Goal: Task Accomplishment & Management: Manage account settings

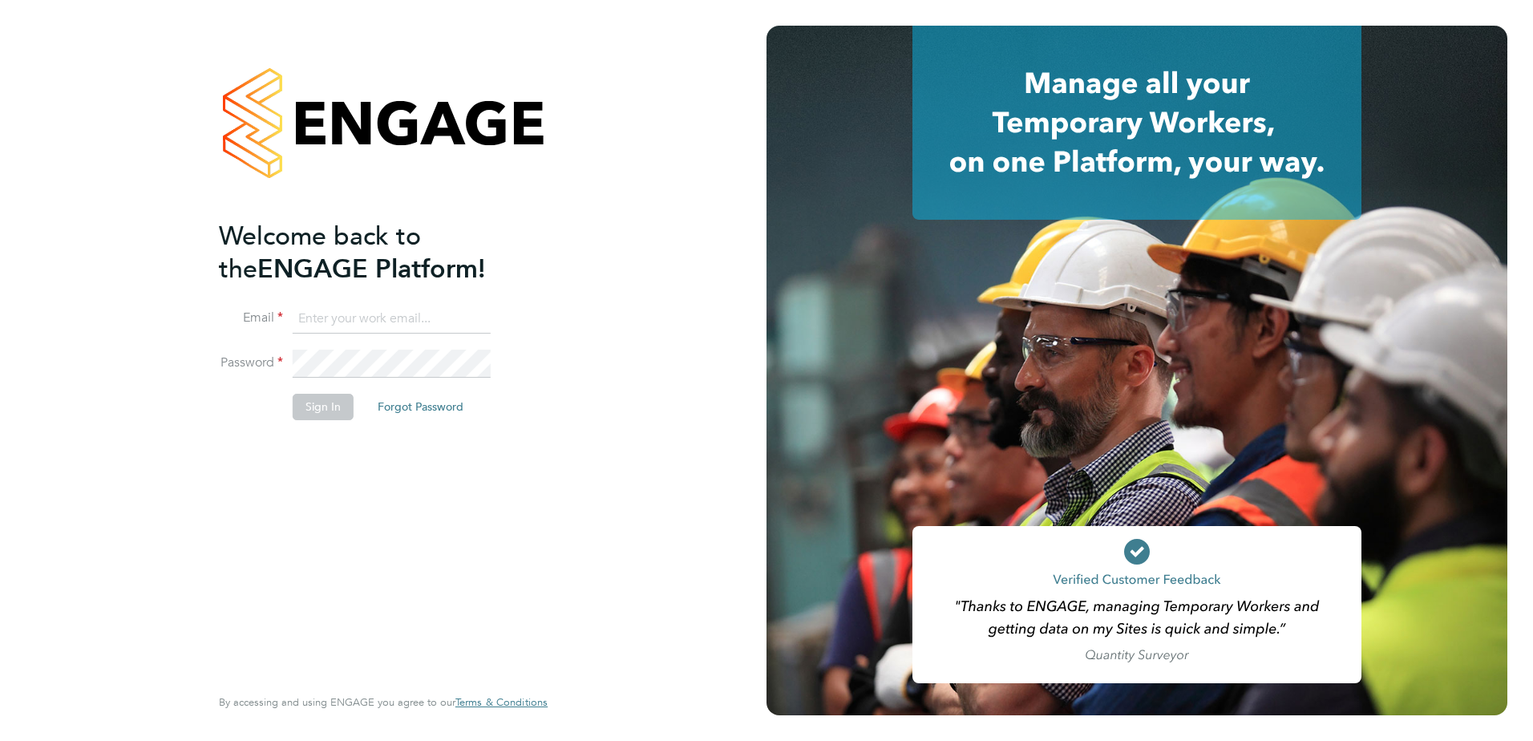
type input "[PERSON_NAME][EMAIL_ADDRESS][PERSON_NAME][DOMAIN_NAME]"
click at [310, 407] on button "Sign In" at bounding box center [323, 407] width 61 height 26
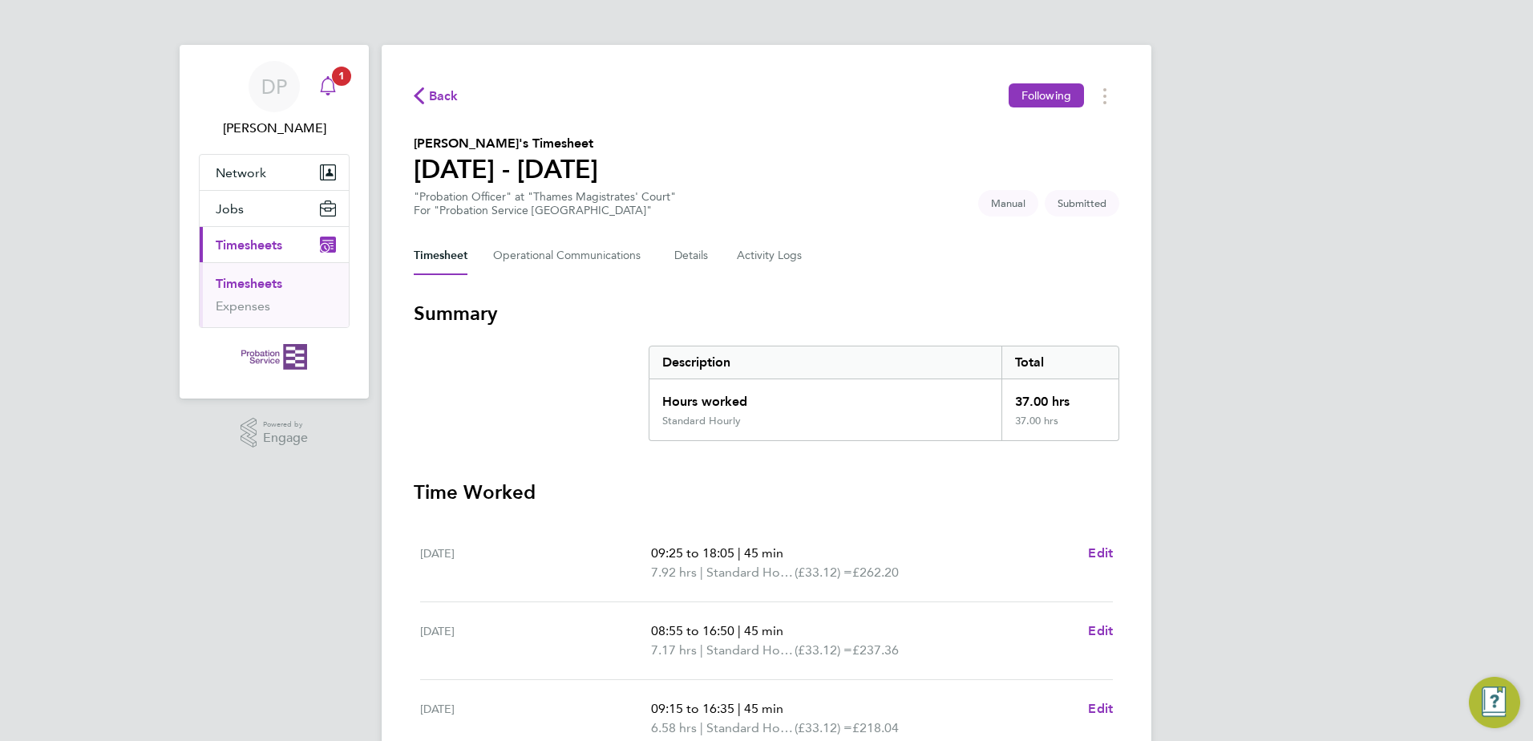
click at [327, 83] on icon "Main navigation" at bounding box center [327, 85] width 19 height 19
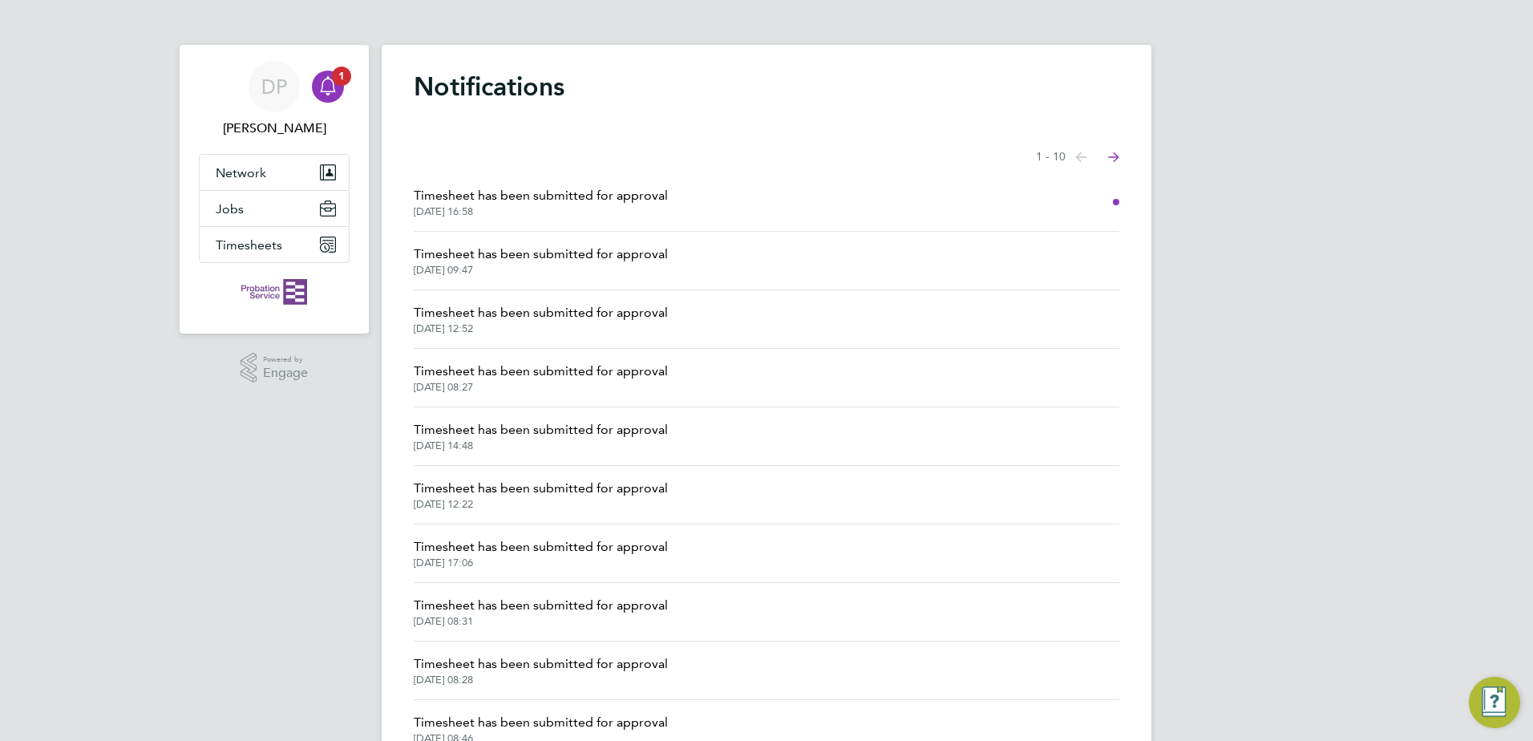
click at [653, 204] on span "Timesheet has been submitted for approval" at bounding box center [541, 195] width 254 height 19
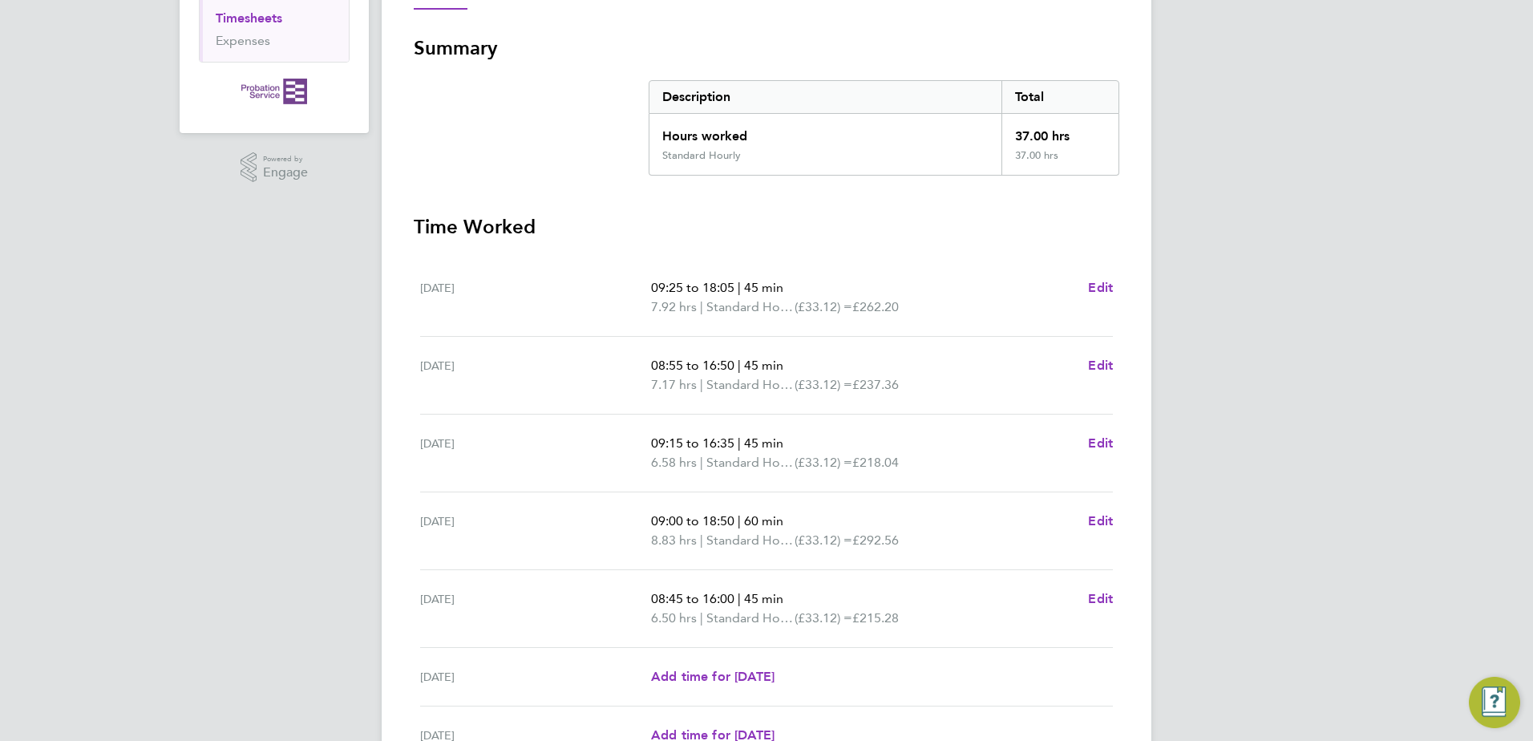
scroll to position [431, 0]
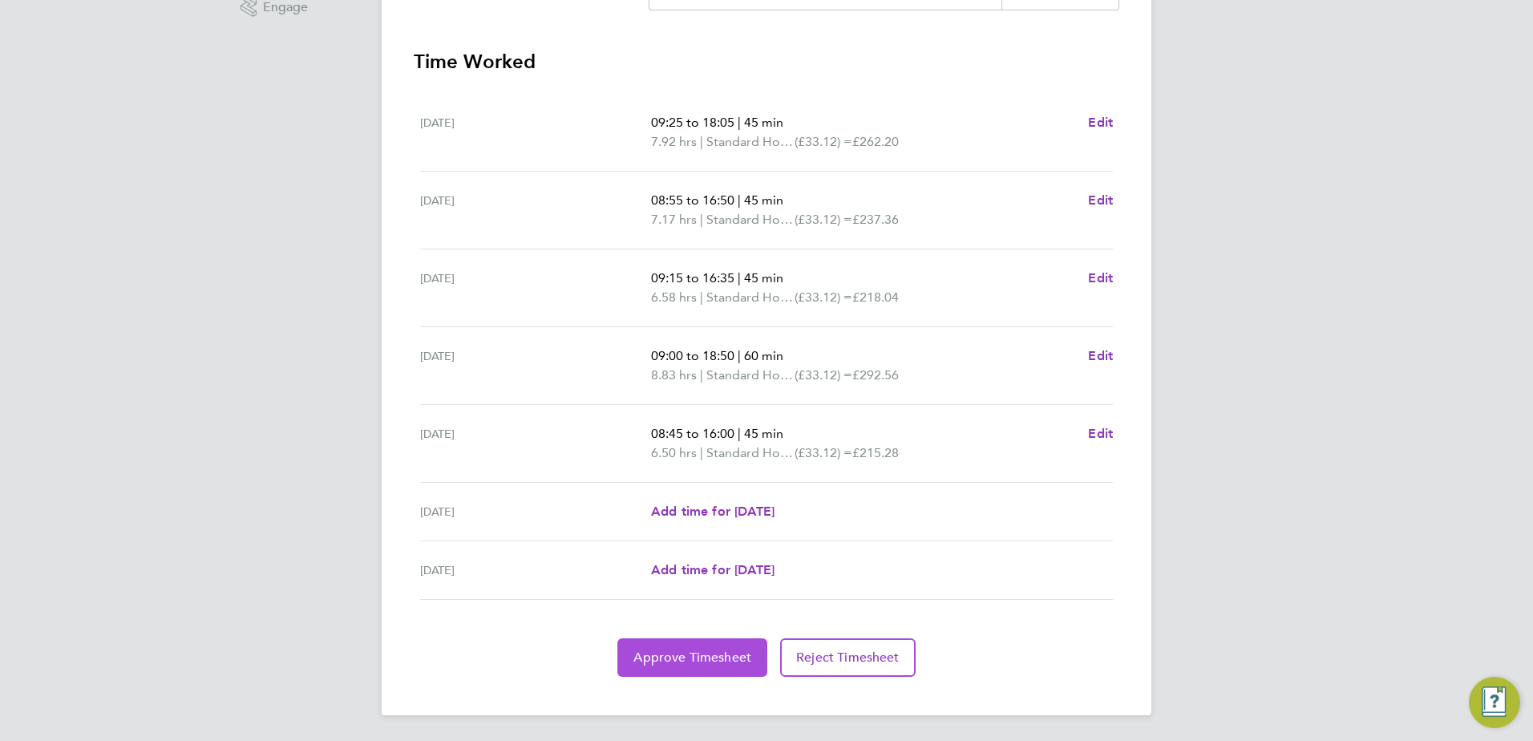
click at [696, 656] on span "Approve Timesheet" at bounding box center [692, 657] width 118 height 16
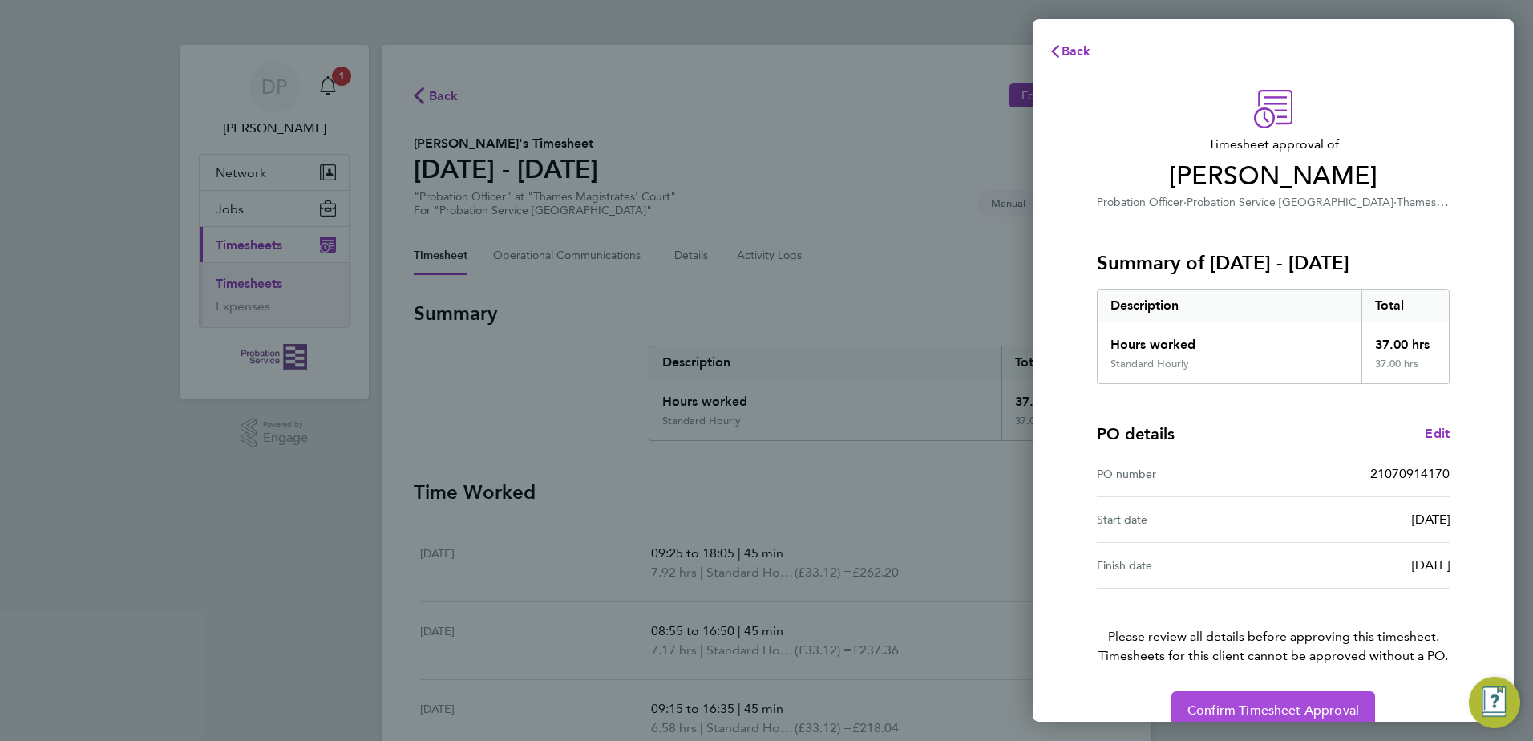
click at [1311, 717] on span "Confirm Timesheet Approval" at bounding box center [1274, 710] width 172 height 16
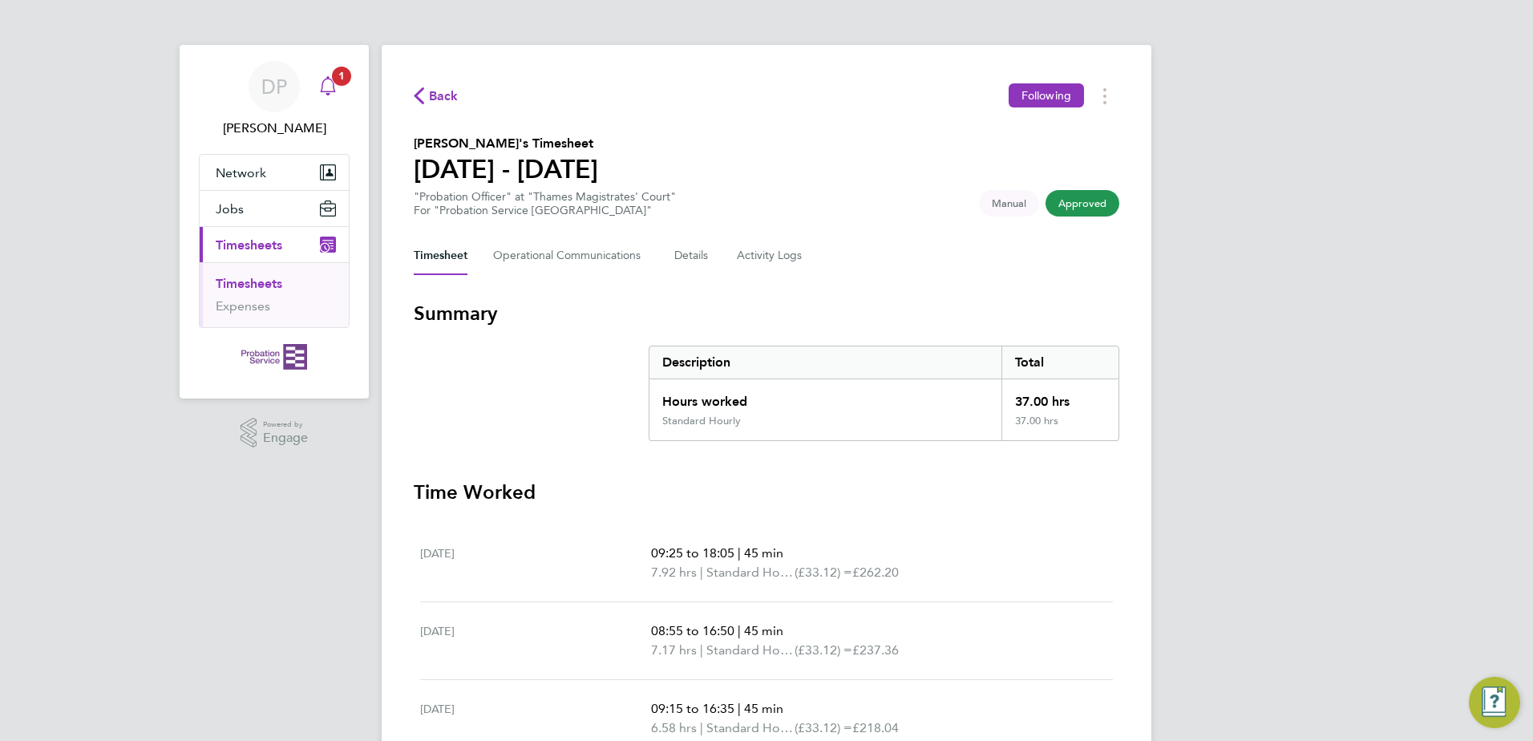
click at [333, 79] on span "1" at bounding box center [341, 76] width 19 height 19
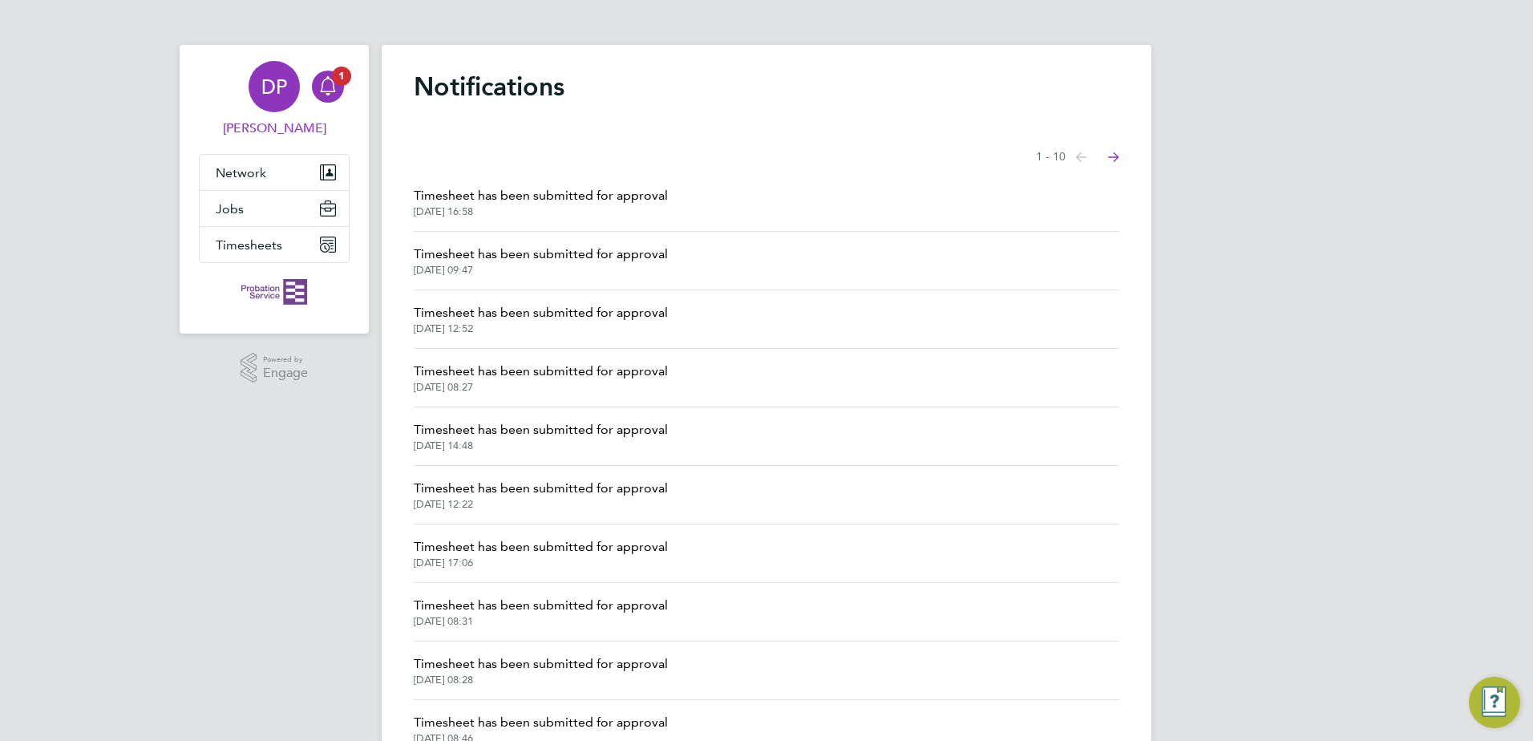
click at [286, 82] on span "DP" at bounding box center [274, 86] width 26 height 21
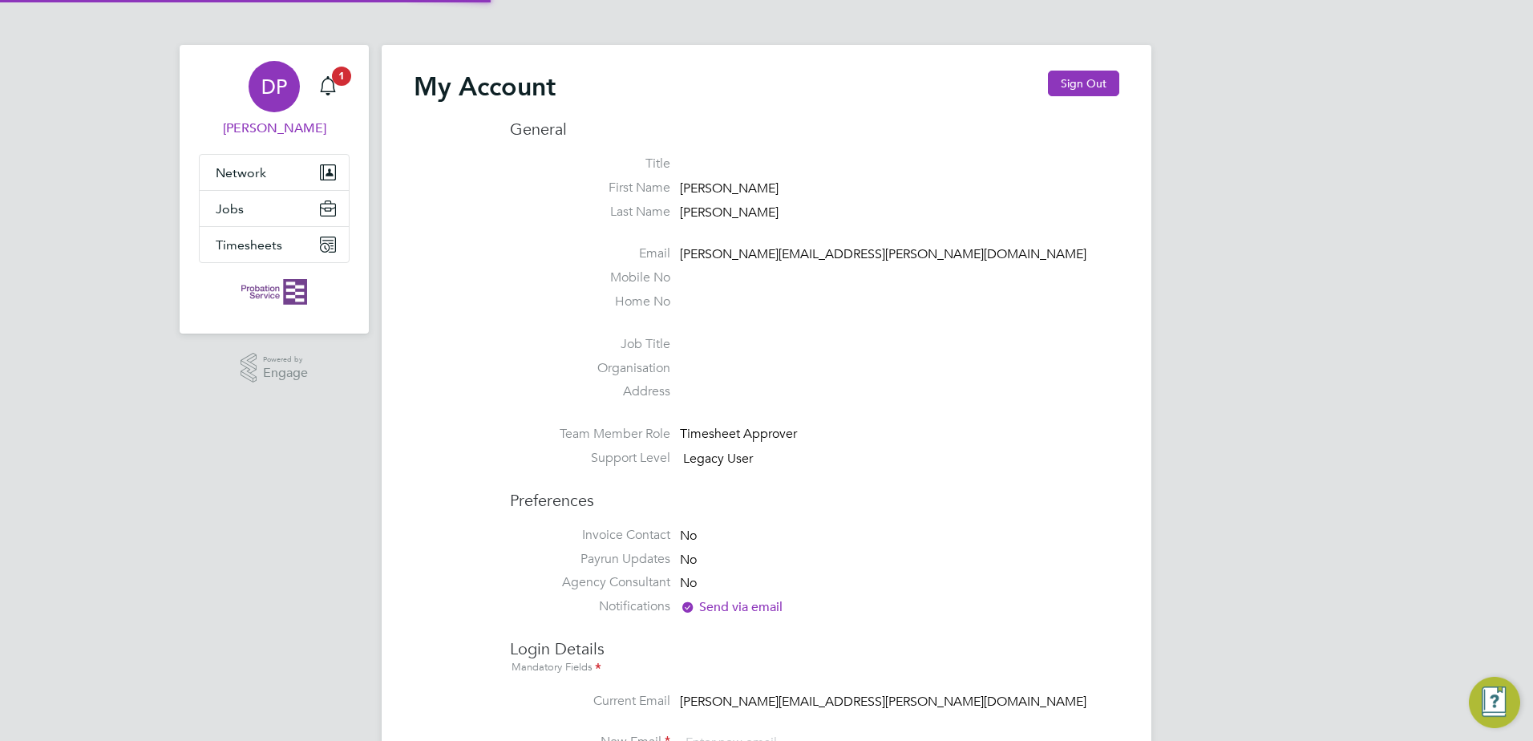
type input "[PERSON_NAME][EMAIL_ADDRESS][PERSON_NAME][DOMAIN_NAME]"
click at [1067, 74] on button "Sign Out" at bounding box center [1083, 84] width 71 height 26
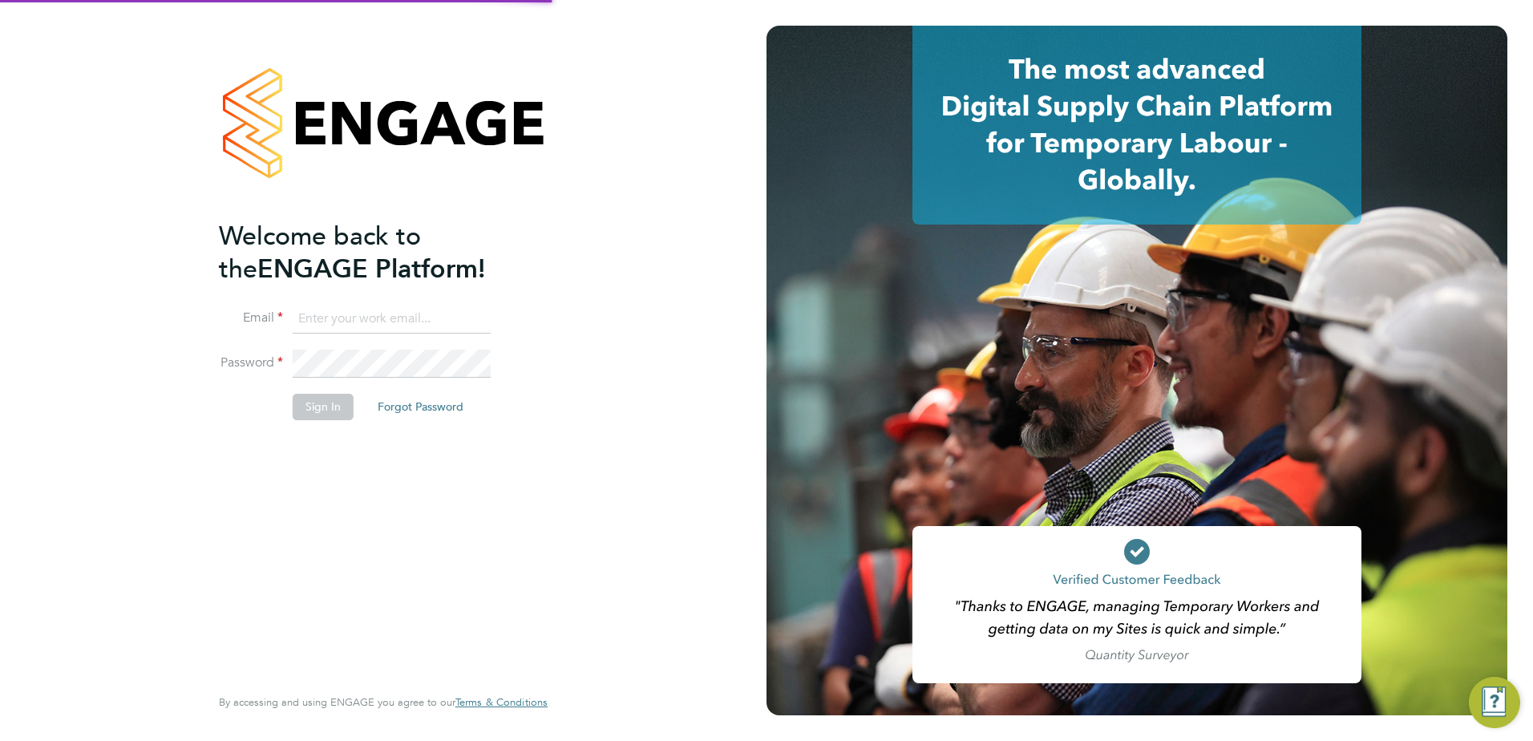
type input "[PERSON_NAME][EMAIL_ADDRESS][PERSON_NAME][DOMAIN_NAME]"
